Goal: Find specific page/section: Find specific page/section

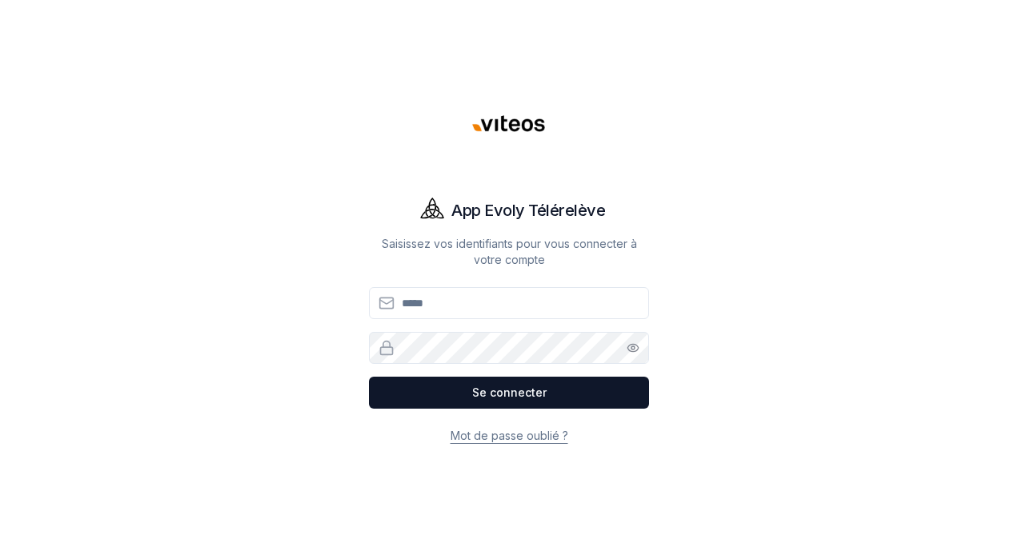
click at [520, 299] on input "Email" at bounding box center [509, 303] width 280 height 32
type input "**********"
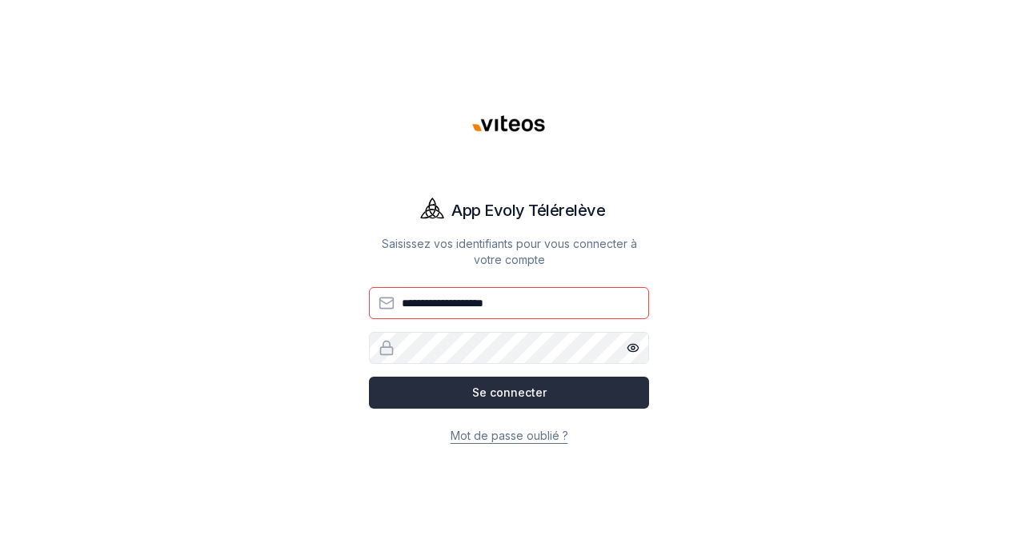
click at [511, 392] on button "Se connecter" at bounding box center [509, 393] width 280 height 32
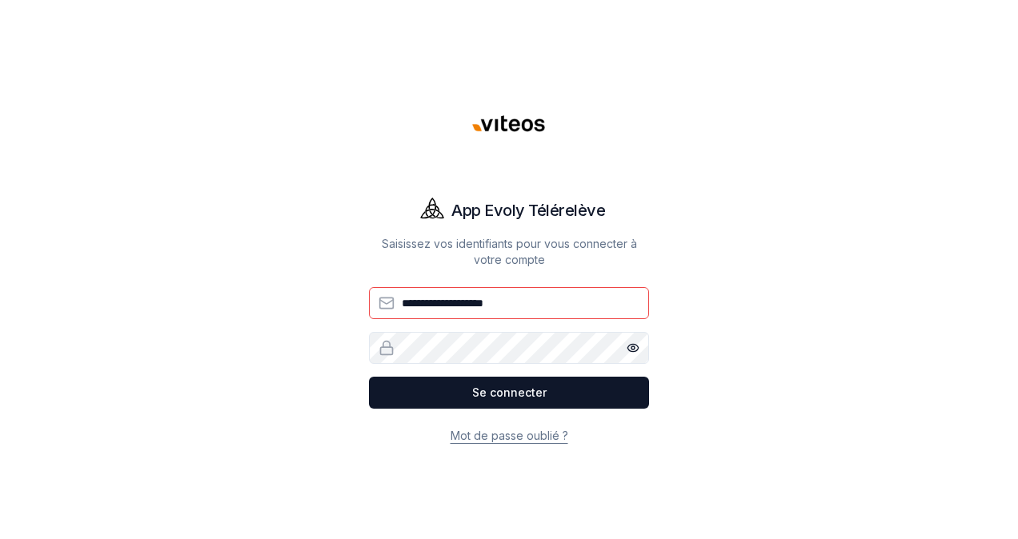
click at [525, 397] on button "Se connecter" at bounding box center [509, 393] width 280 height 32
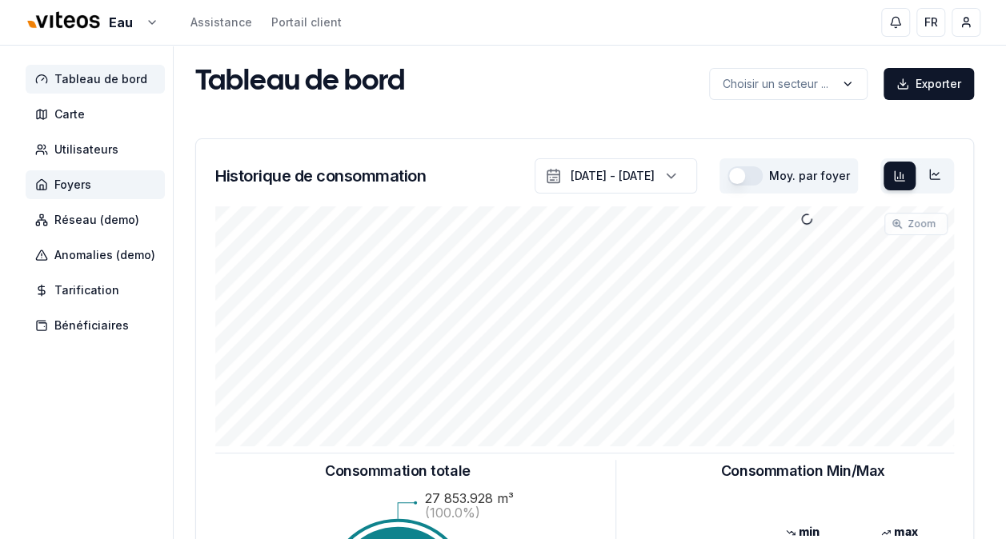
click at [66, 185] on span "Foyers" at bounding box center [72, 185] width 37 height 16
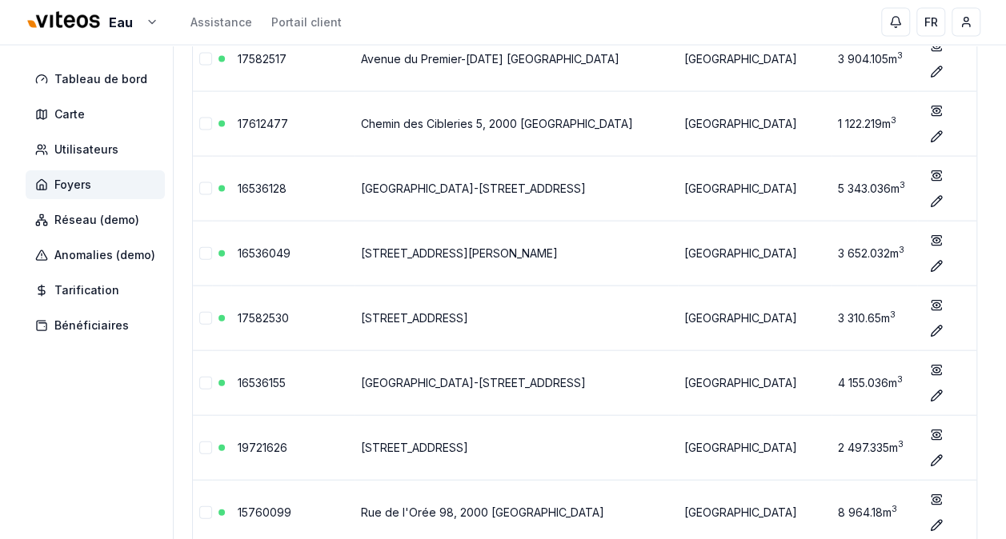
scroll to position [73264, 0]
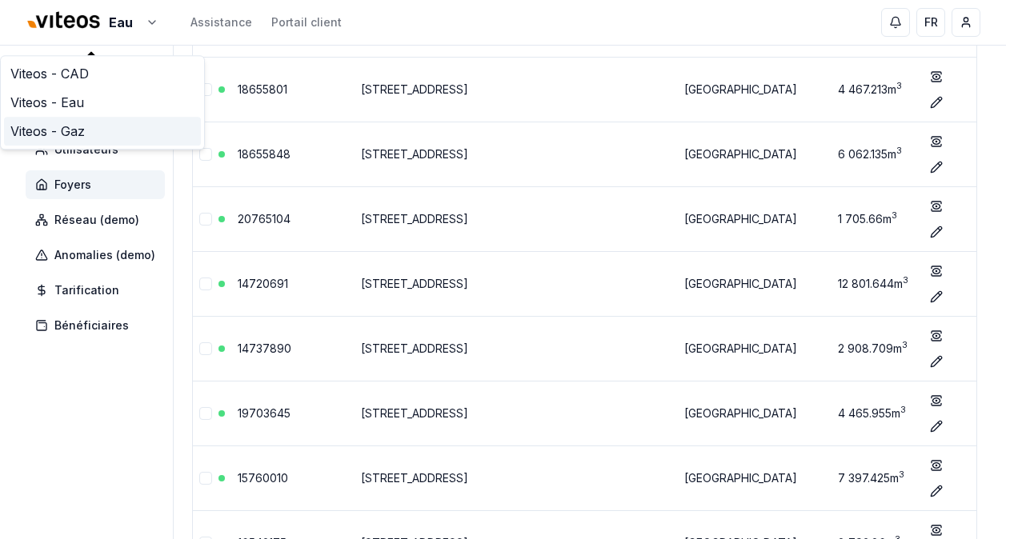
click at [69, 130] on link "Viteos - Gaz" at bounding box center [102, 131] width 197 height 29
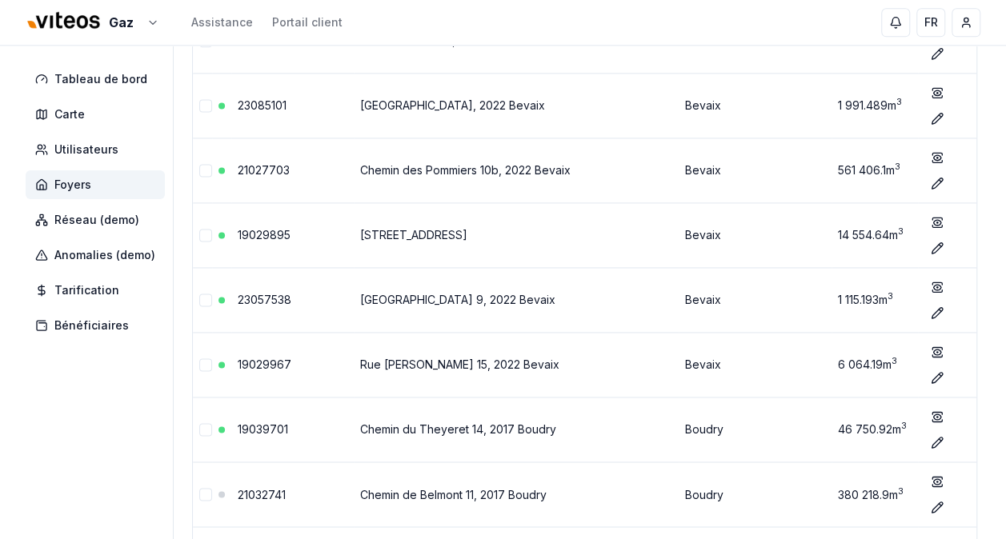
scroll to position [73264, 0]
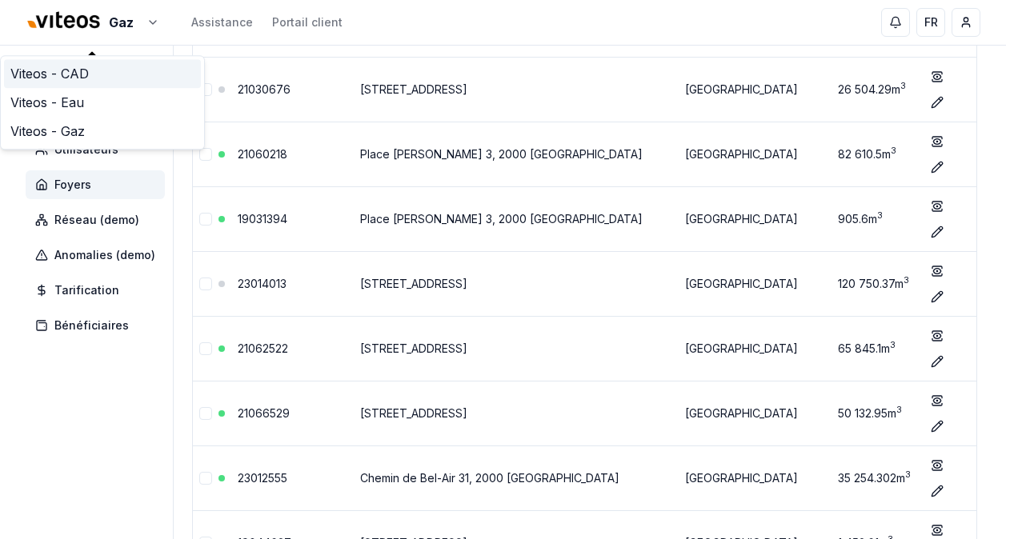
click at [77, 73] on link "Viteos - CAD" at bounding box center [102, 73] width 197 height 29
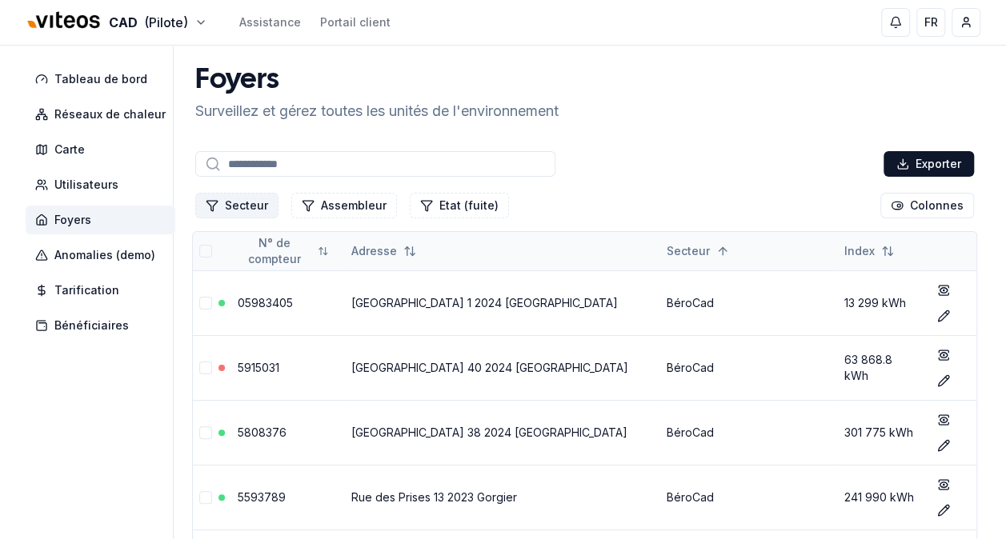
click at [248, 207] on button "Secteur" at bounding box center [236, 206] width 83 height 26
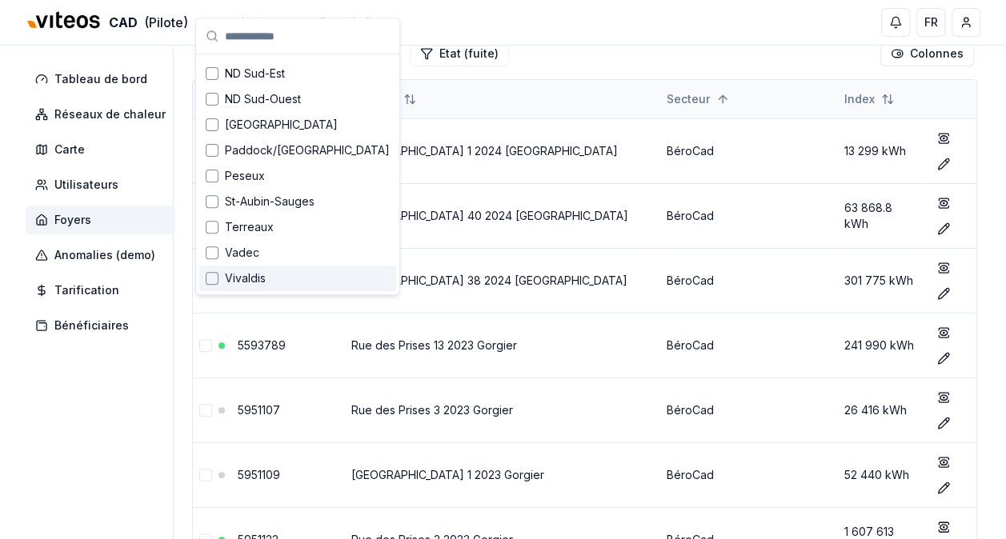
scroll to position [240, 0]
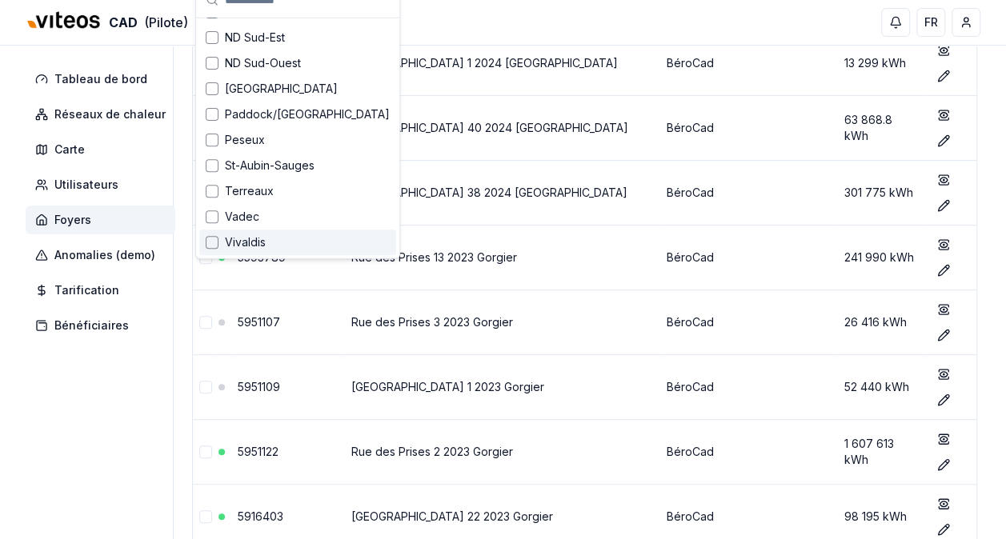
click at [256, 246] on span "Vivaldis" at bounding box center [245, 242] width 41 height 16
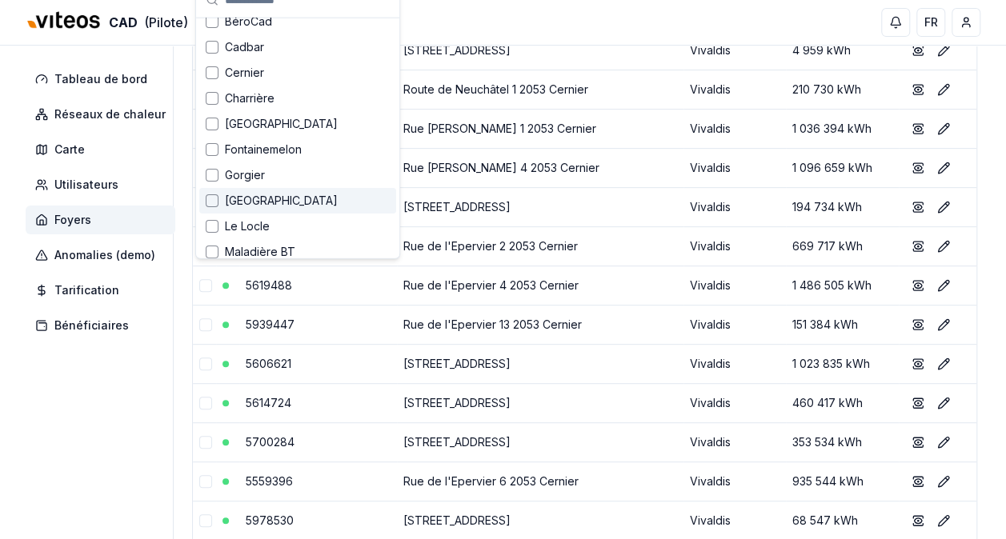
scroll to position [0, 0]
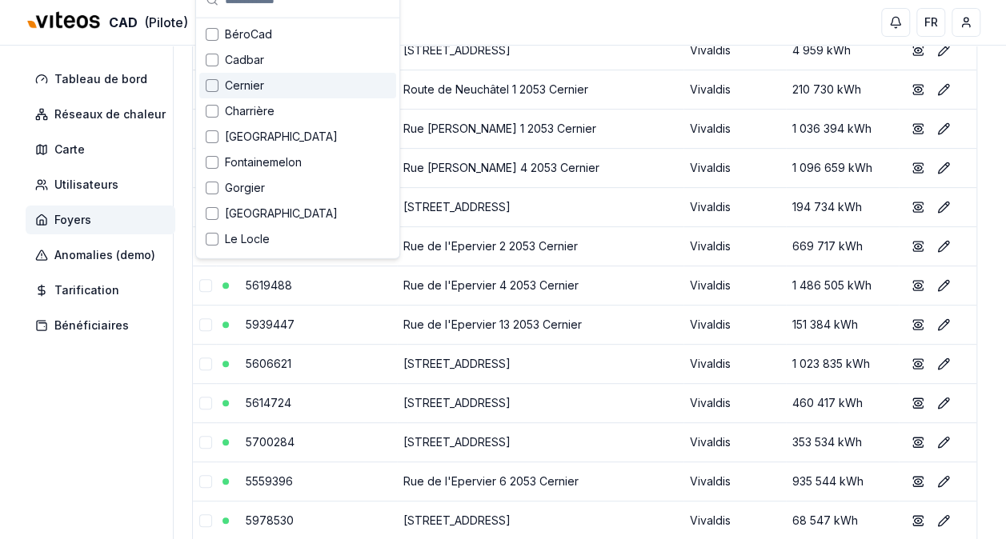
click at [274, 83] on div "Cernier" at bounding box center [297, 86] width 197 height 26
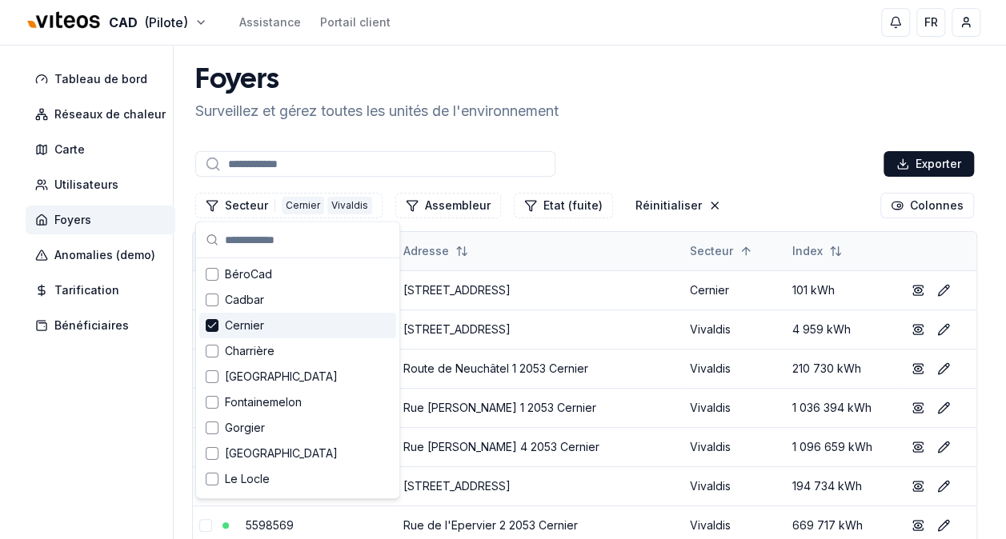
click at [843, 88] on div "Foyers Surveillez et gérez toutes les unités de l'environnement" at bounding box center [584, 94] width 791 height 58
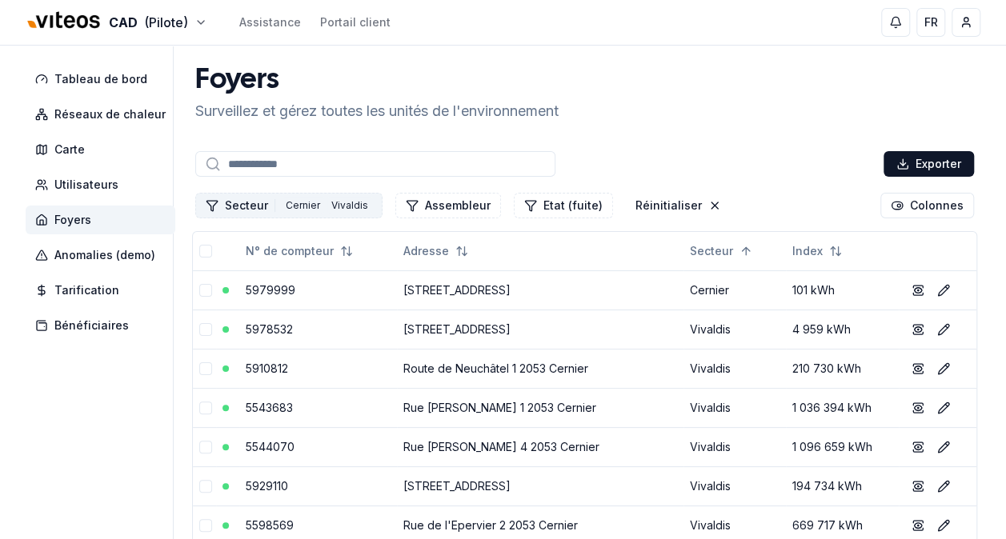
click at [254, 203] on button "Secteur 2 [PERSON_NAME]" at bounding box center [288, 206] width 187 height 26
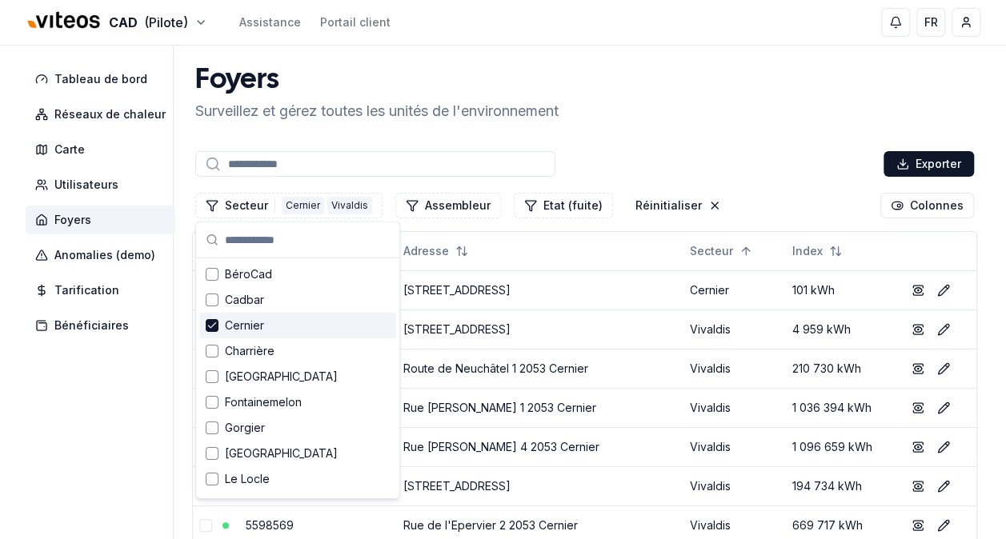
click at [246, 329] on span "Cernier" at bounding box center [244, 326] width 39 height 16
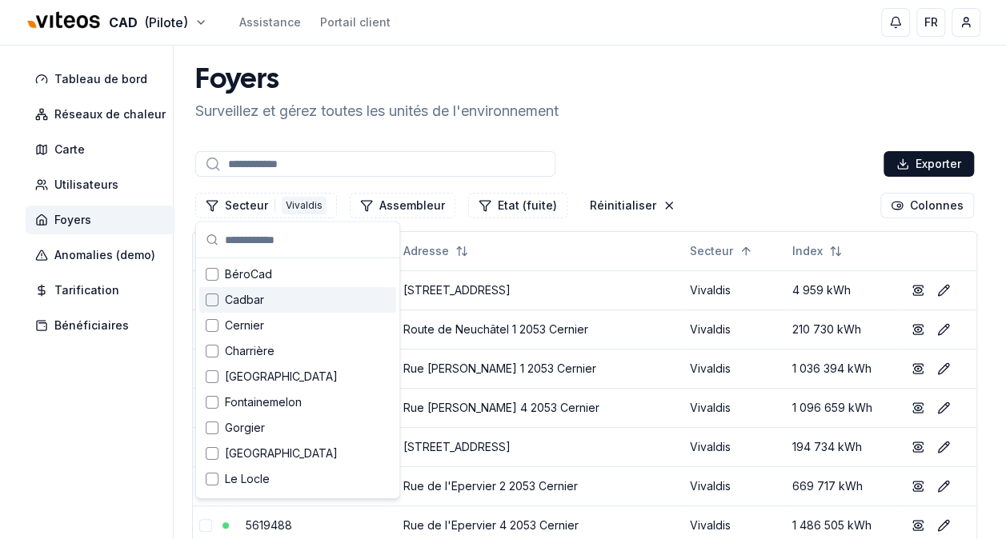
click at [243, 301] on span "Cadbar" at bounding box center [244, 300] width 39 height 16
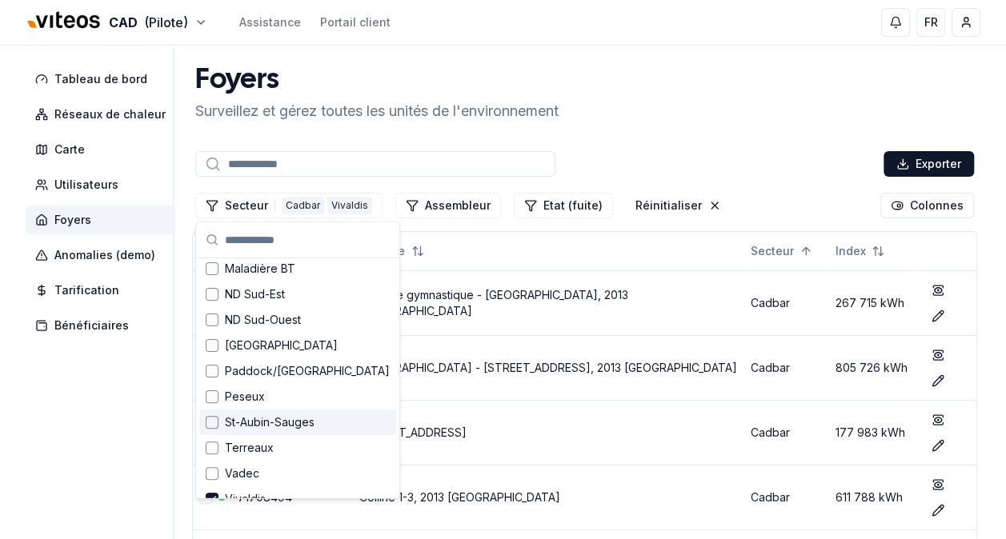
scroll to position [286, 0]
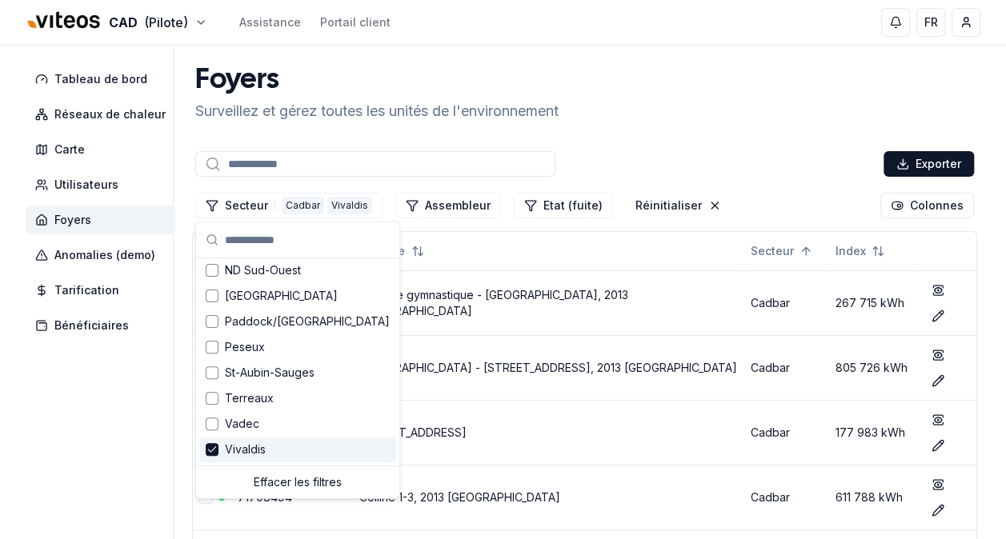
click at [250, 451] on span "Vivaldis" at bounding box center [245, 450] width 41 height 16
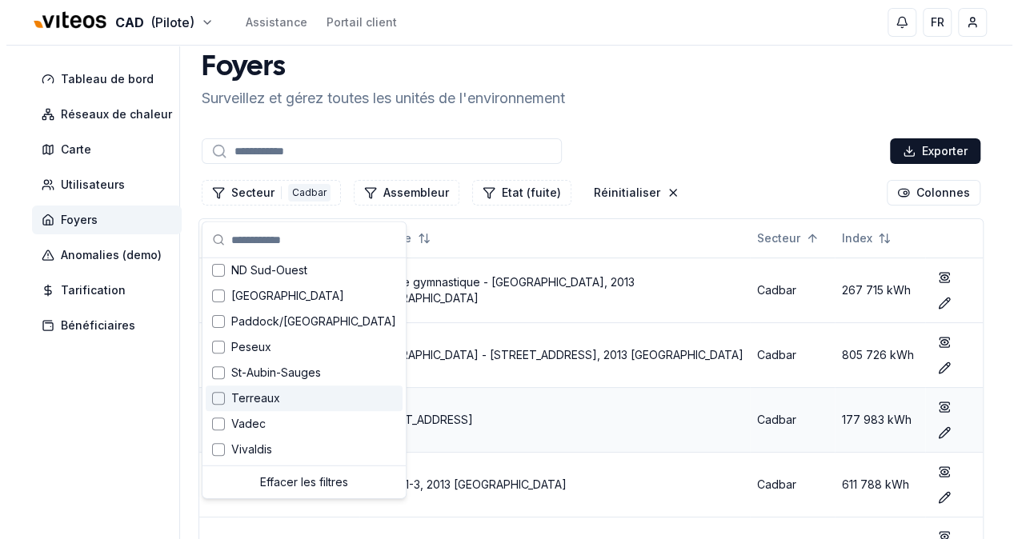
scroll to position [0, 0]
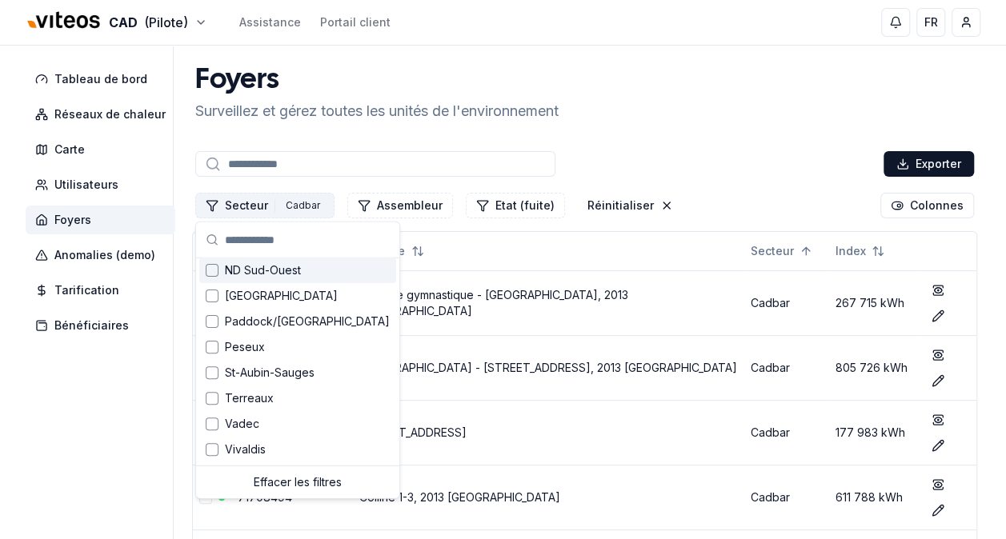
click at [243, 206] on button "Secteur 1 Cadbar" at bounding box center [264, 206] width 139 height 26
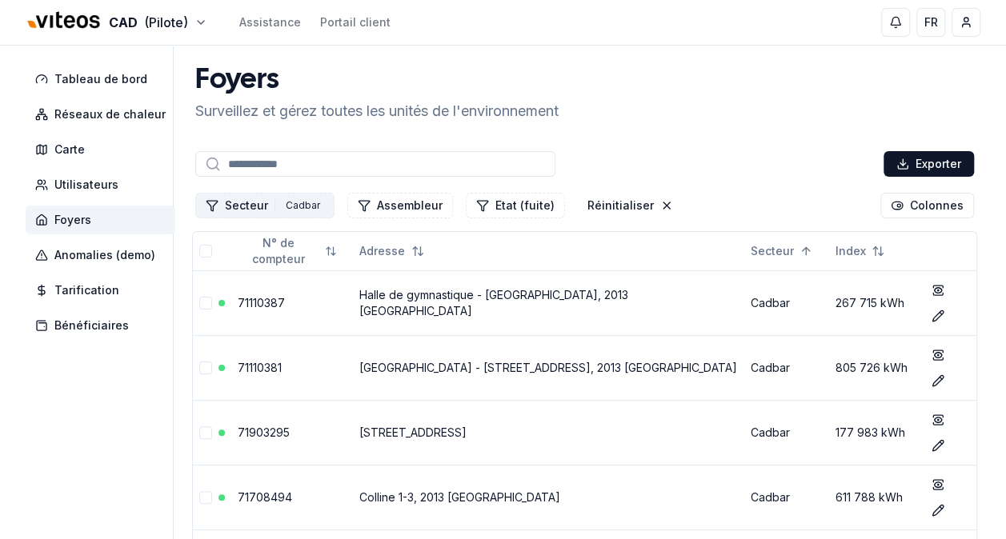
click at [266, 206] on button "Secteur 1 Cadbar" at bounding box center [264, 206] width 139 height 26
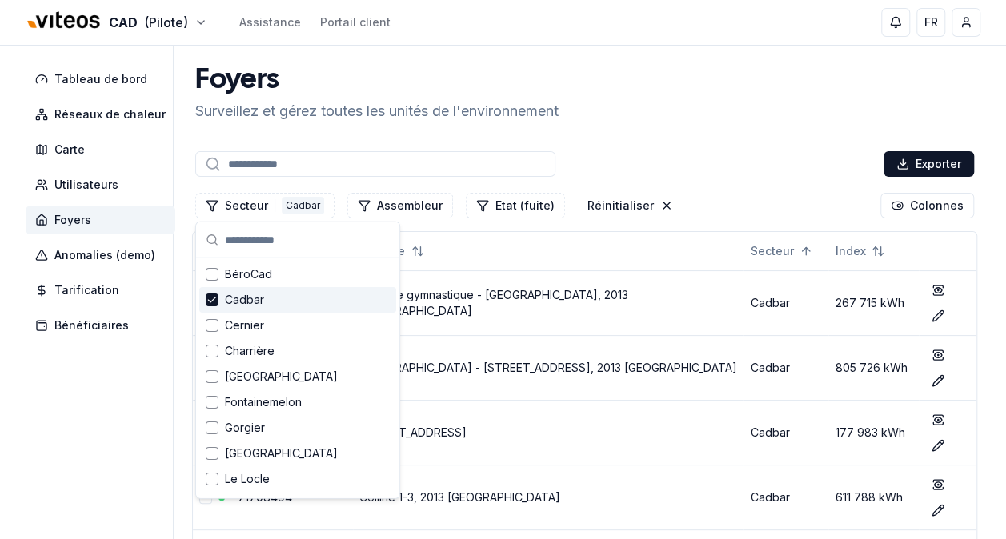
click at [251, 305] on span "Cadbar" at bounding box center [244, 300] width 39 height 16
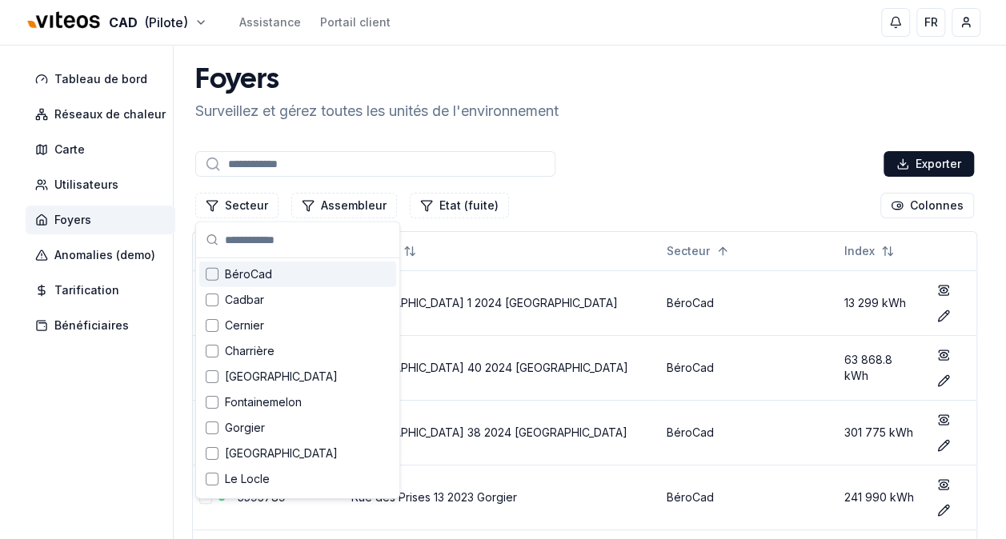
click at [297, 270] on div "BéroCad" at bounding box center [297, 275] width 197 height 26
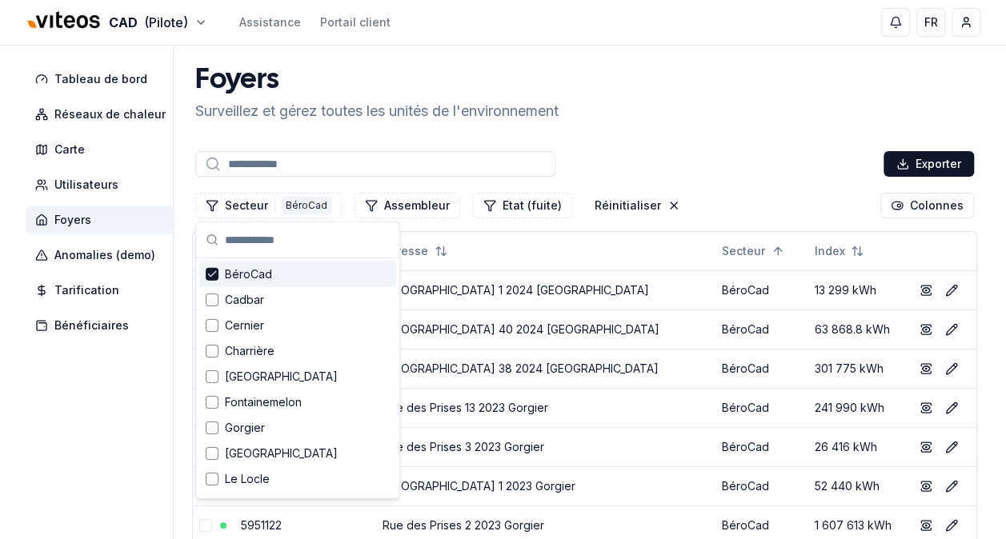
click at [254, 275] on span "BéroCad" at bounding box center [248, 274] width 47 height 16
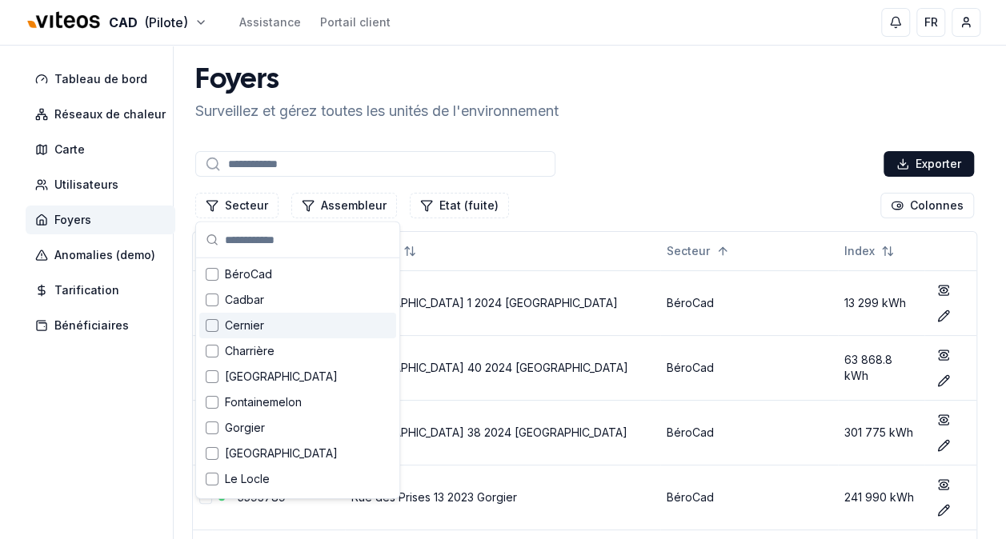
click at [251, 328] on span "Cernier" at bounding box center [244, 326] width 39 height 16
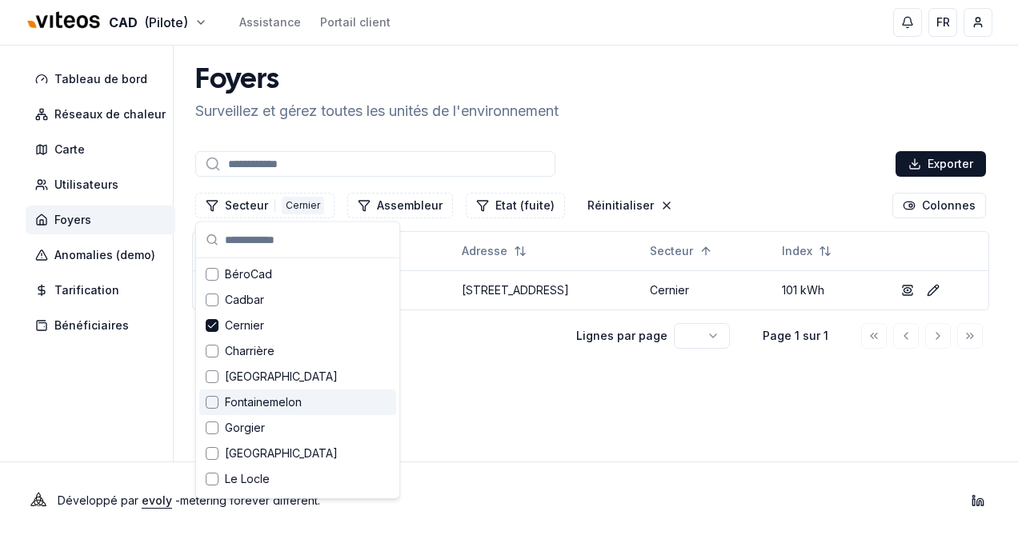
click at [266, 397] on span "Fontainemelon" at bounding box center [263, 403] width 77 height 16
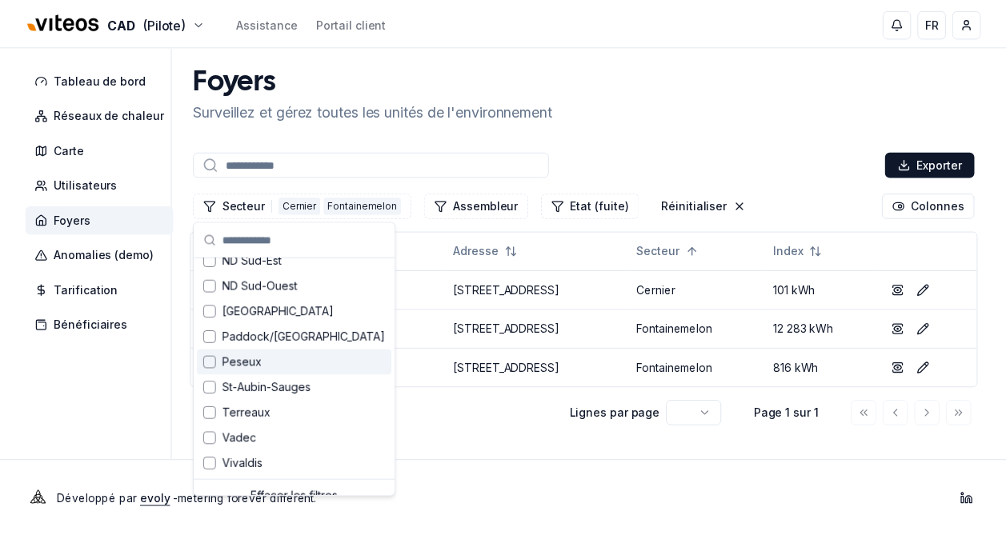
scroll to position [286, 0]
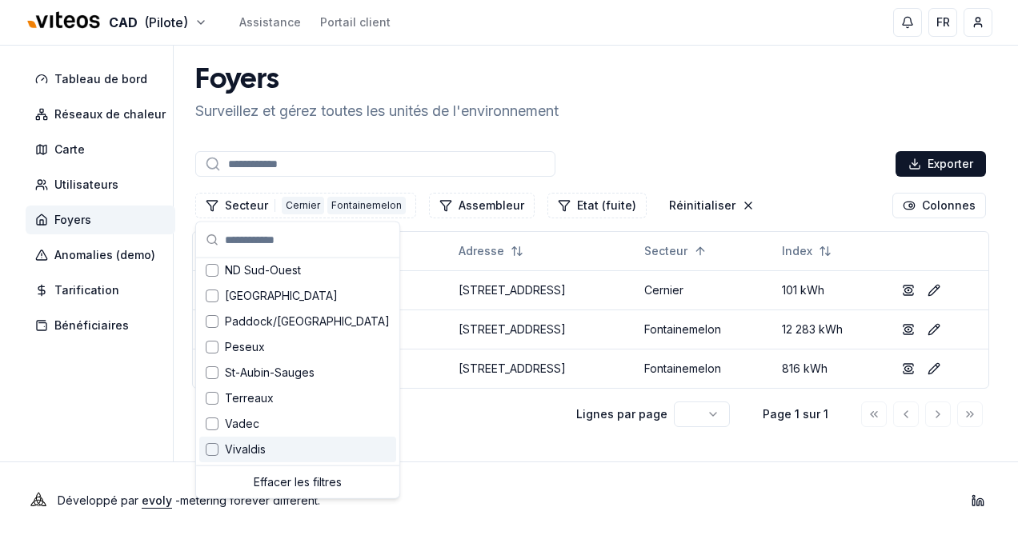
click at [254, 455] on span "Vivaldis" at bounding box center [245, 450] width 41 height 16
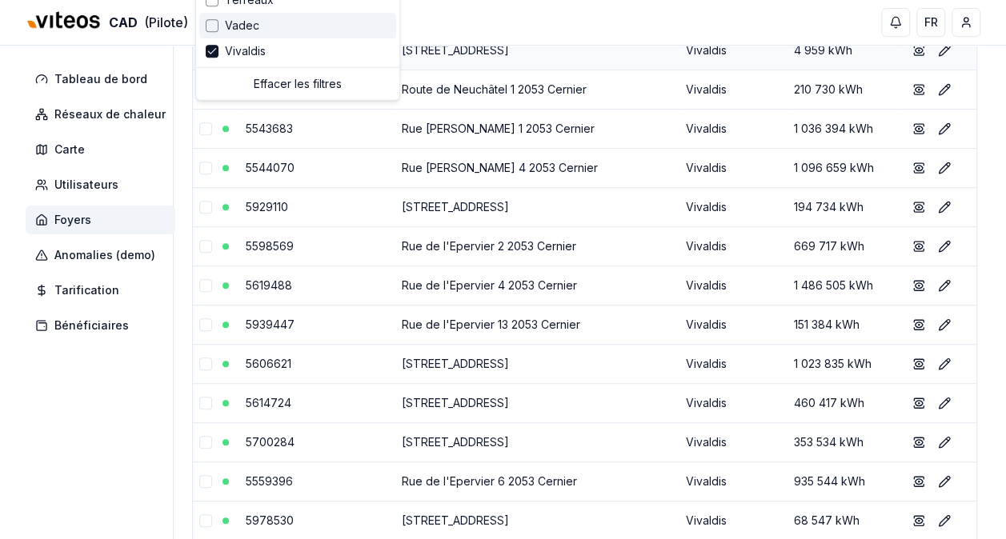
scroll to position [0, 0]
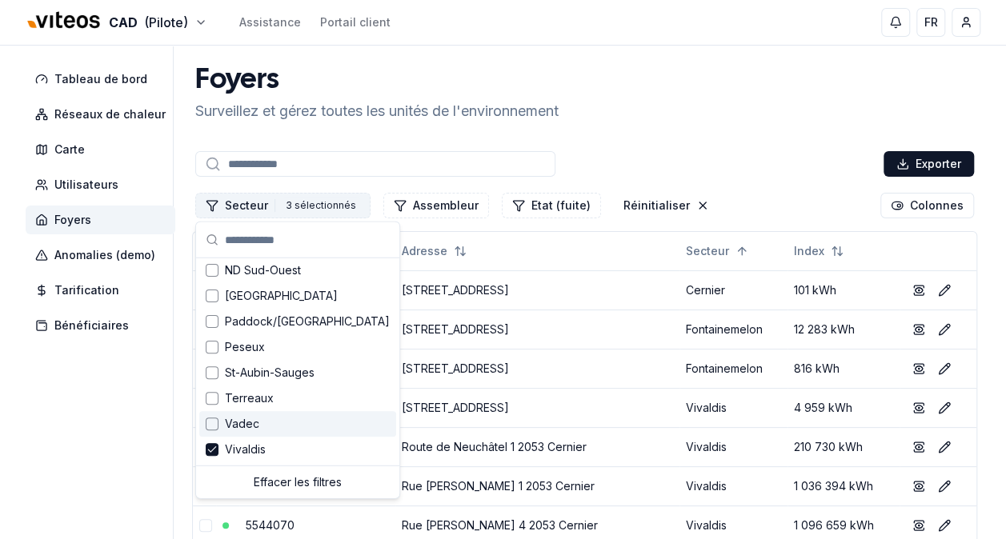
click at [250, 198] on button "Secteur 3 3 sélectionnés" at bounding box center [282, 206] width 175 height 26
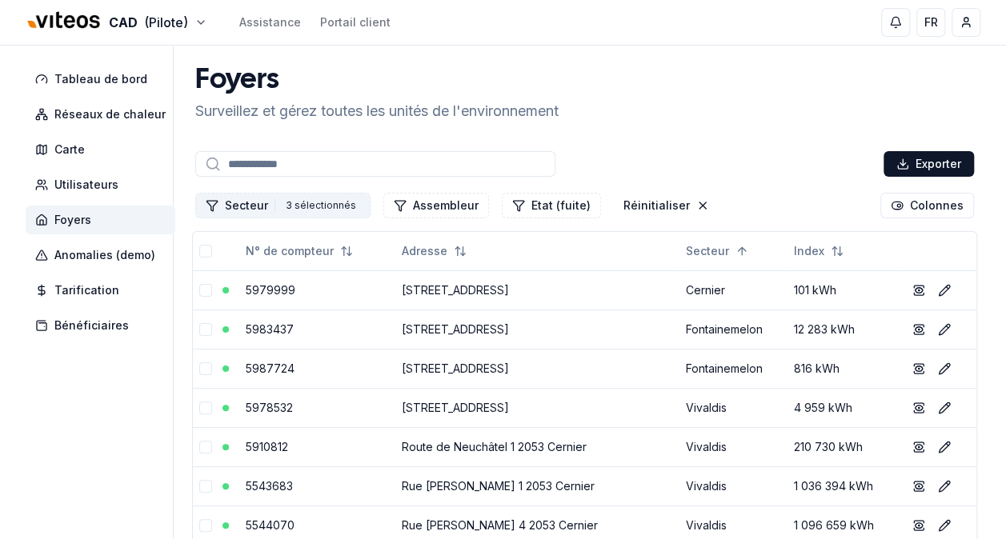
click at [250, 205] on button "Secteur 3 3 sélectionnés" at bounding box center [282, 206] width 175 height 26
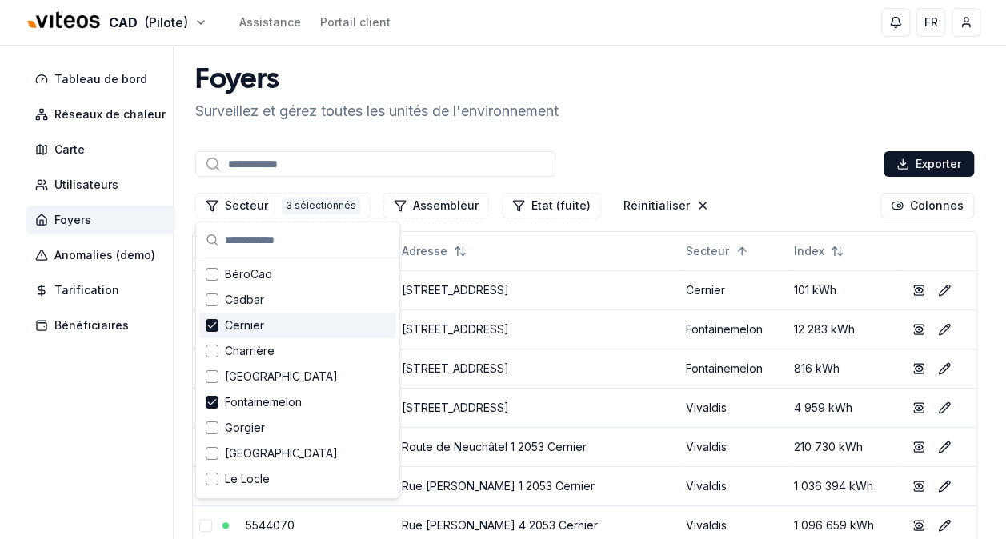
click at [231, 324] on span "Cernier" at bounding box center [244, 326] width 39 height 16
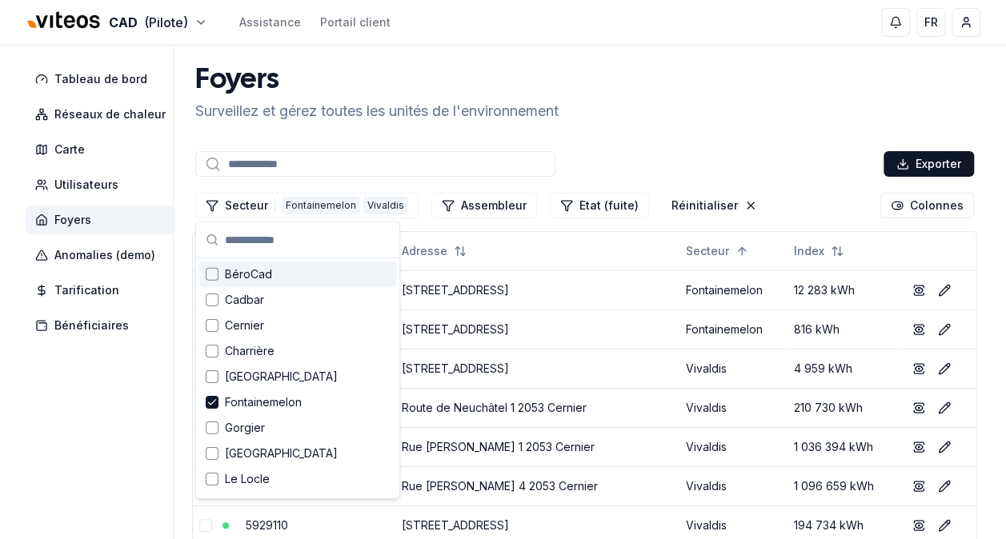
click at [255, 274] on span "BéroCad" at bounding box center [248, 274] width 47 height 16
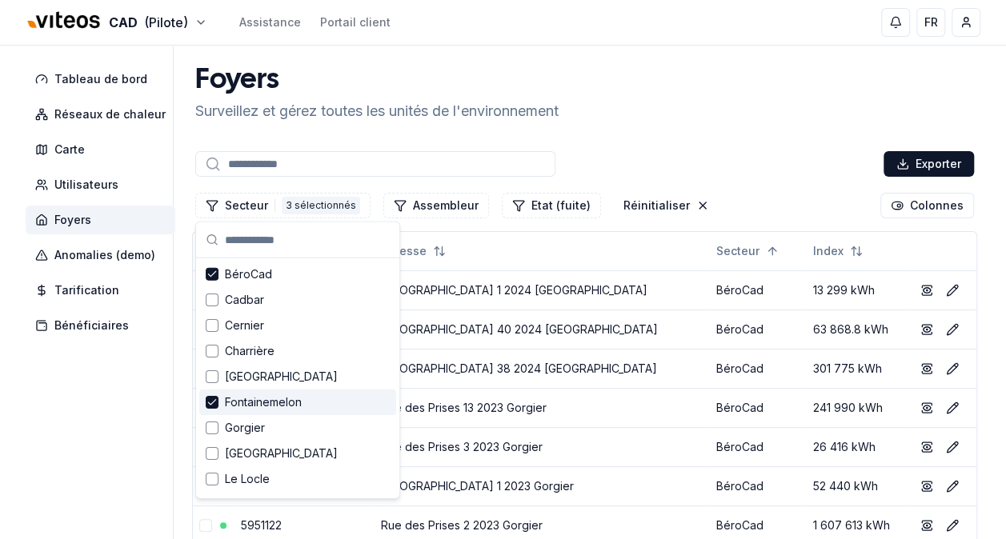
click at [270, 402] on span "Fontainemelon" at bounding box center [263, 403] width 77 height 16
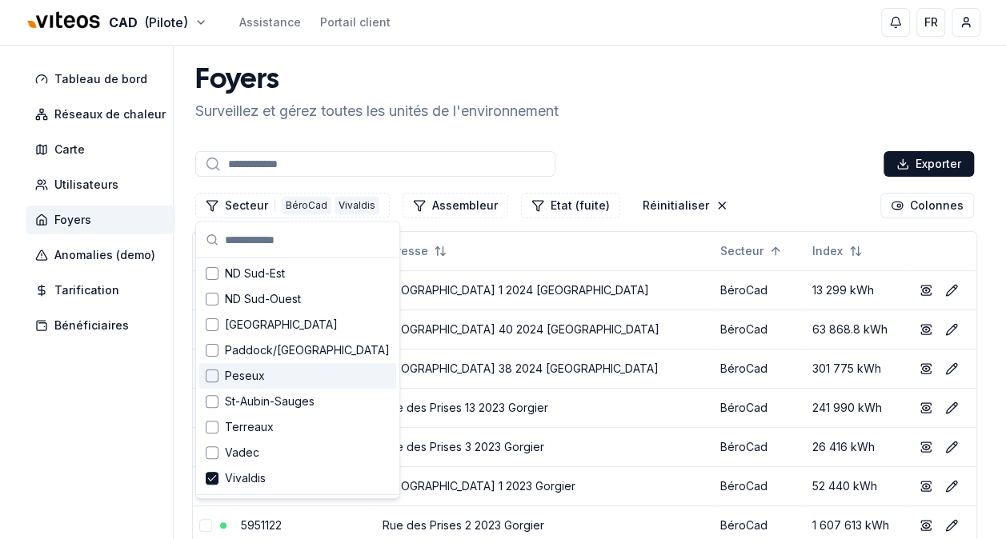
scroll to position [286, 0]
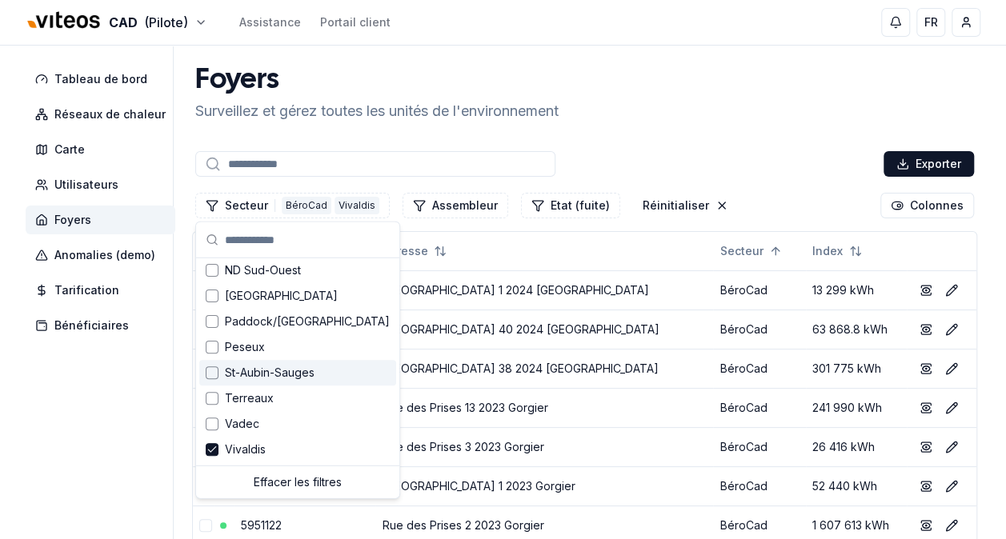
click at [286, 375] on span "St-Aubin-Sauges" at bounding box center [270, 373] width 90 height 16
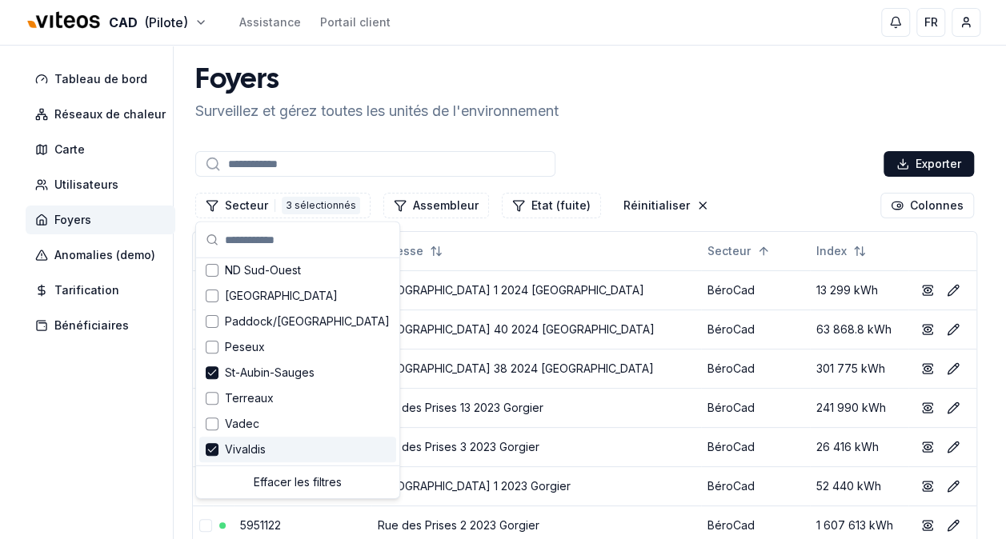
click at [259, 451] on span "Vivaldis" at bounding box center [245, 450] width 41 height 16
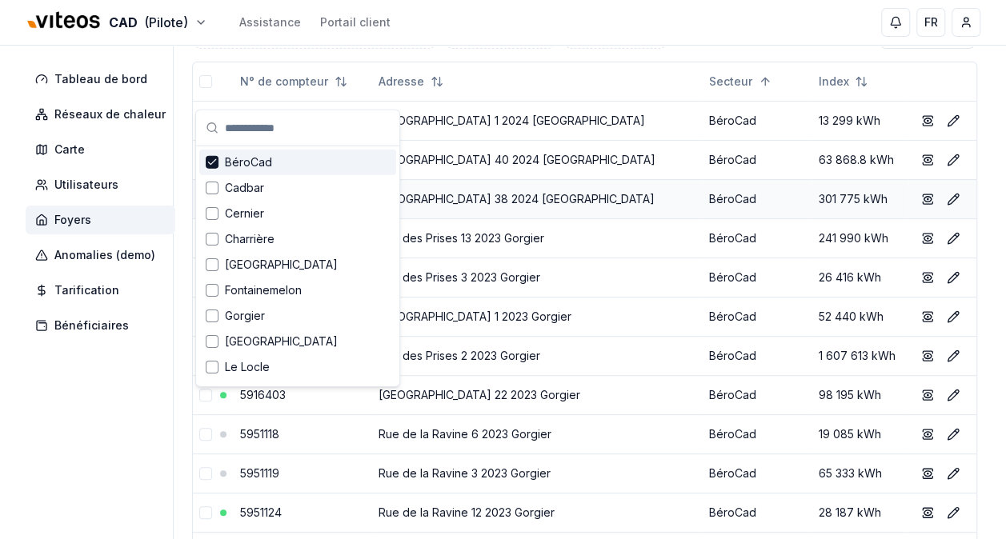
scroll to position [240, 0]
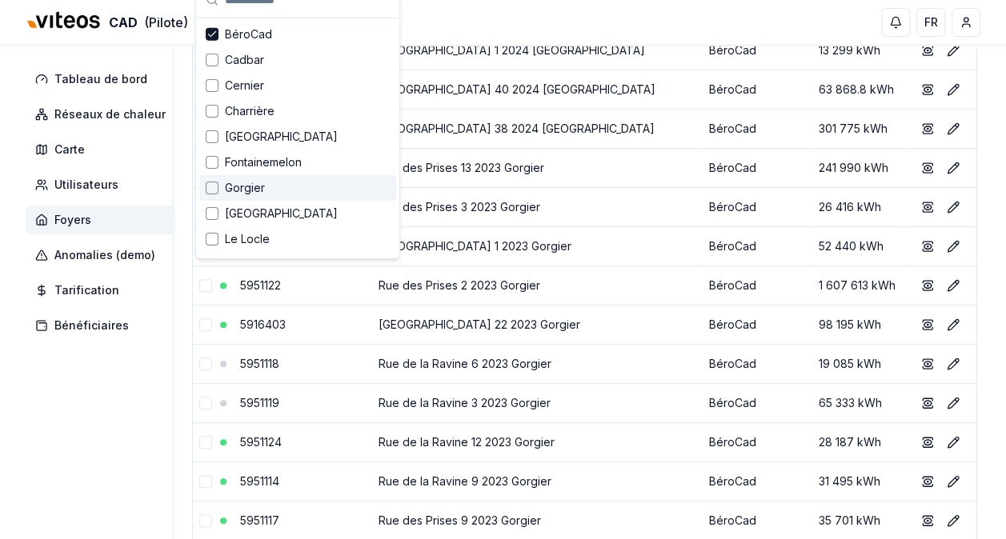
click at [256, 185] on span "Gorgier" at bounding box center [245, 188] width 40 height 16
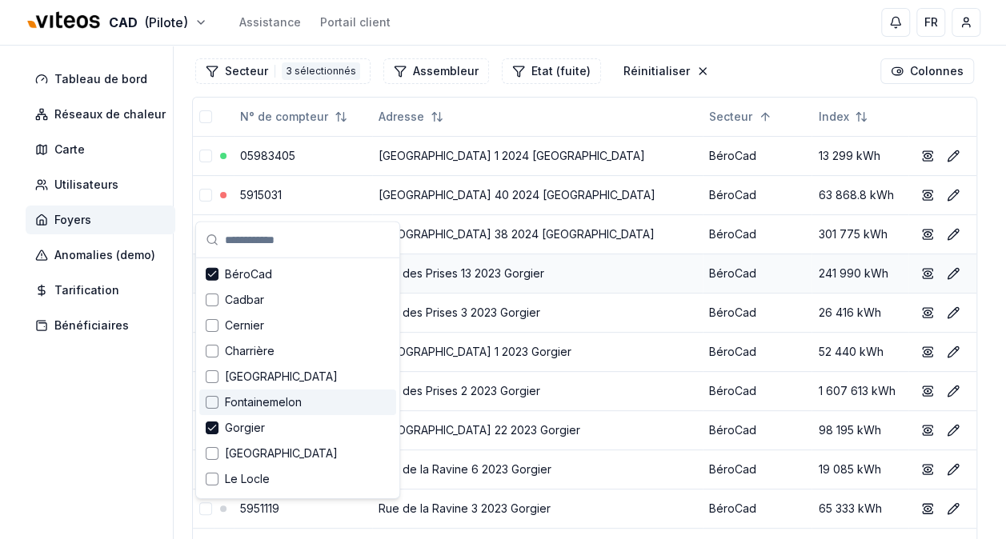
scroll to position [0, 0]
